Goal: Complete application form

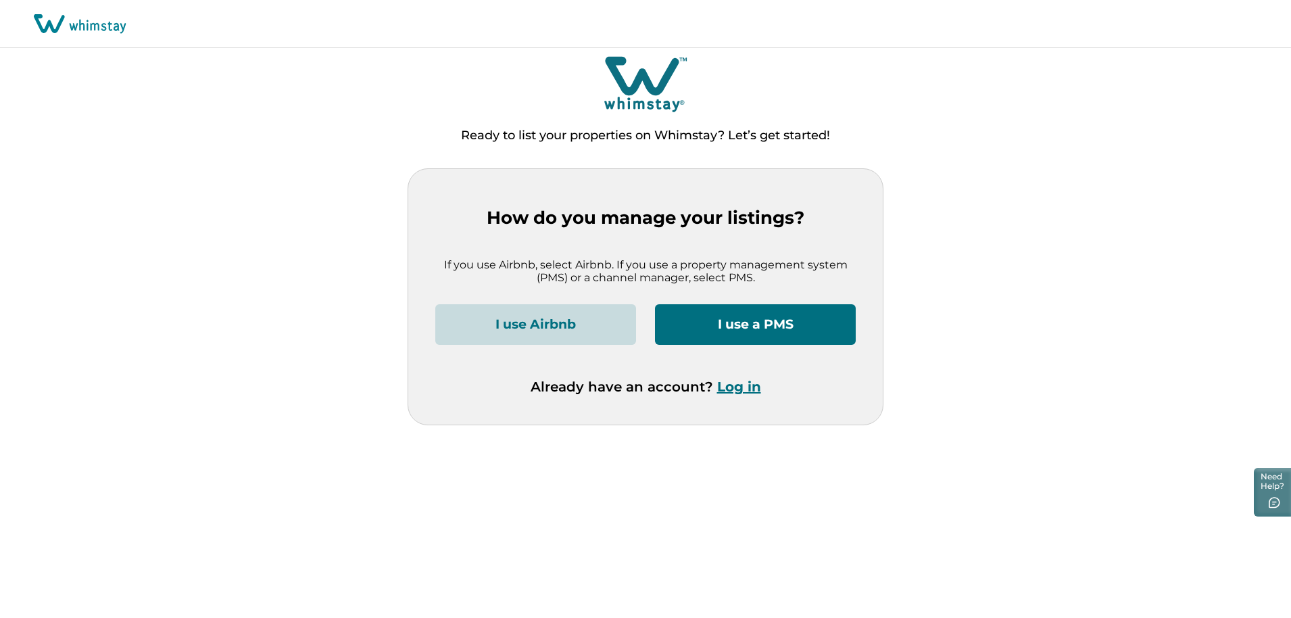
click at [750, 328] on button "I use a PMS" at bounding box center [755, 324] width 201 height 41
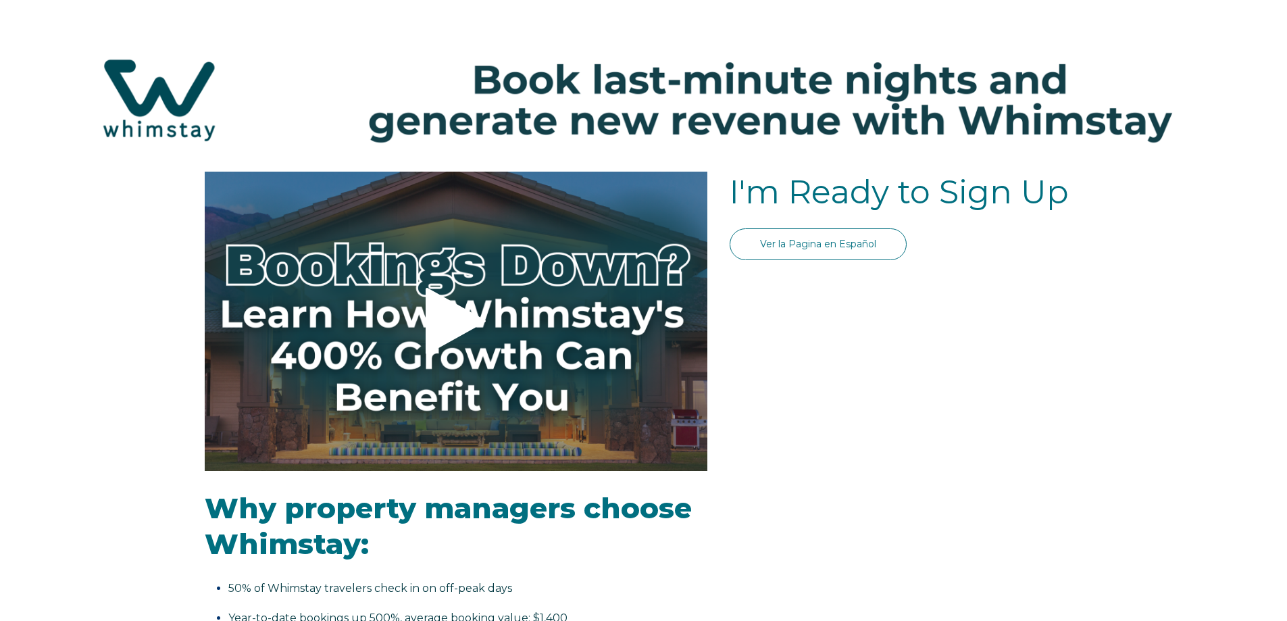
select select "US"
select select "Standard"
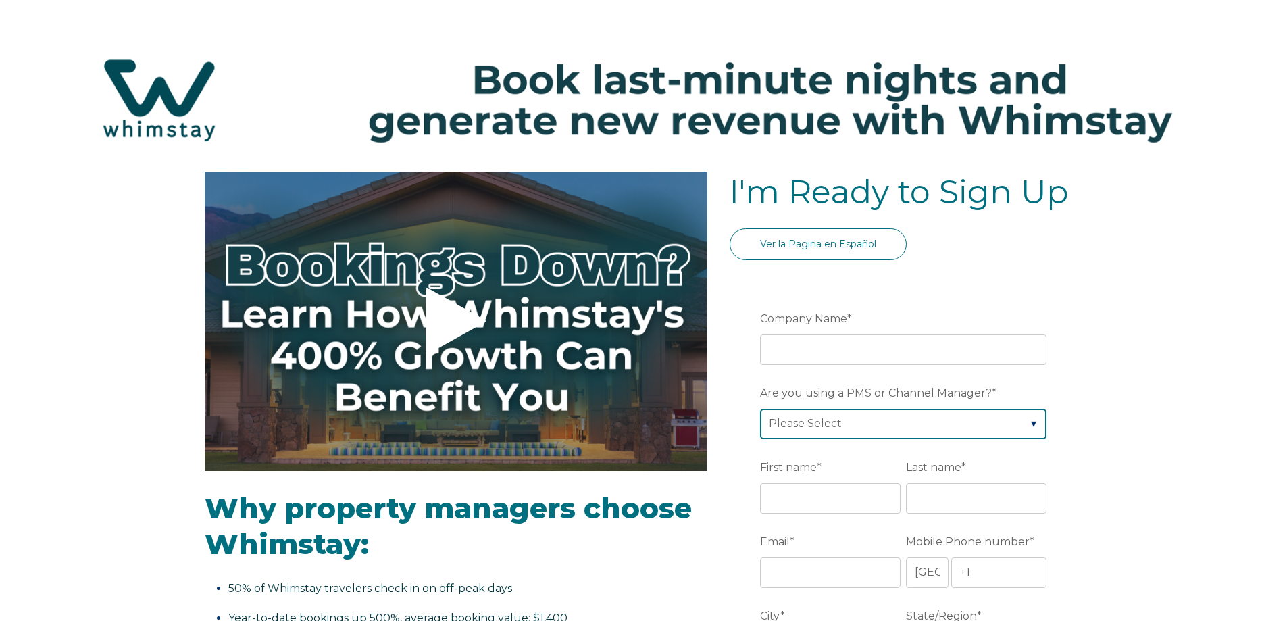
click at [855, 416] on select "Please Select Barefoot BookingPal Boost Brightside CiiRUS Escapia Guesty Hostaw…" at bounding box center [903, 424] width 287 height 30
